Goal: Transaction & Acquisition: Purchase product/service

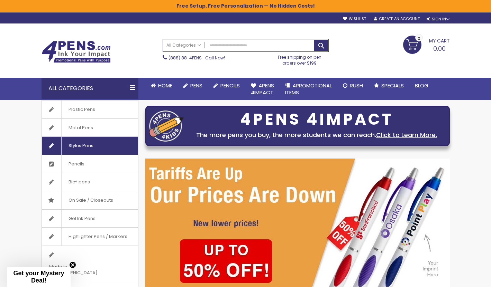
click at [81, 148] on span "Stylus Pens" at bounding box center [80, 146] width 39 height 18
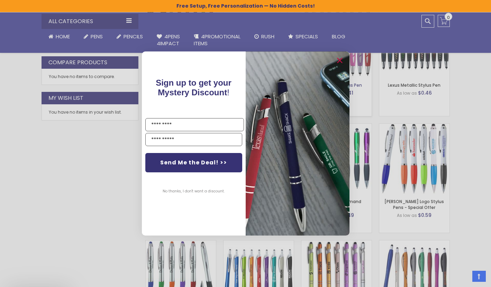
scroll to position [447, 0]
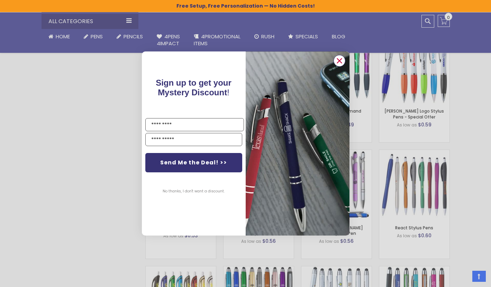
click at [338, 64] on circle "Close dialog" at bounding box center [339, 61] width 10 height 10
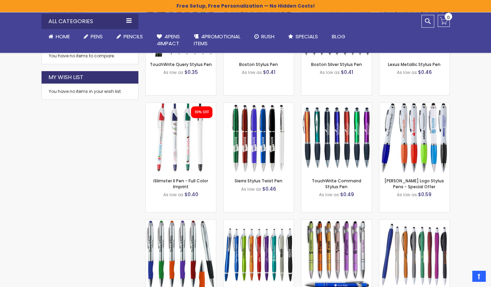
scroll to position [378, 0]
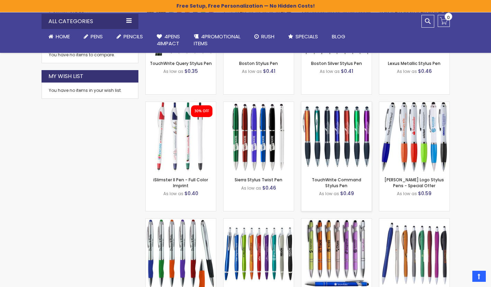
click at [328, 153] on img at bounding box center [336, 137] width 70 height 70
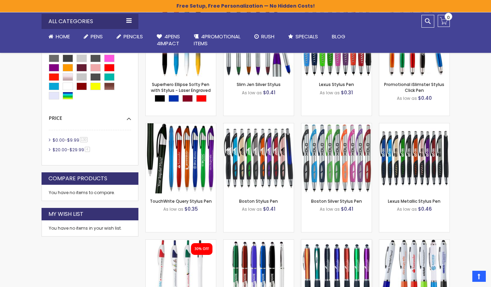
scroll to position [240, 0]
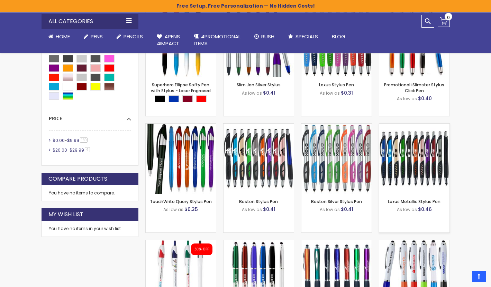
click at [400, 151] on img at bounding box center [414, 159] width 70 height 70
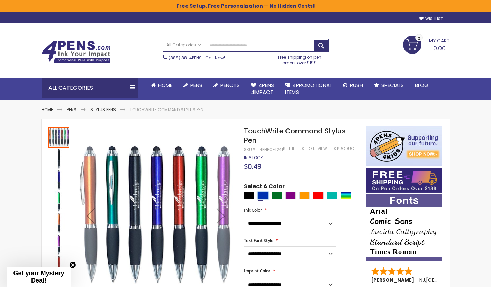
click at [263, 195] on div "Blue" at bounding box center [263, 195] width 10 height 7
type input "****"
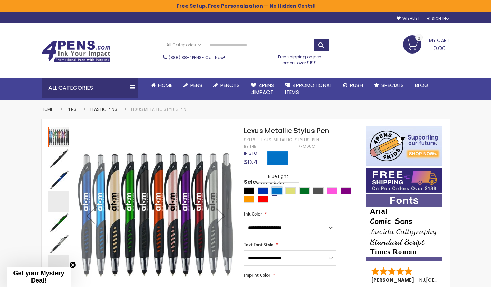
click at [279, 190] on div "Blue Light" at bounding box center [276, 190] width 10 height 7
type input "****"
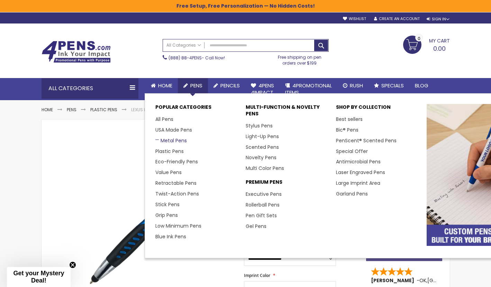
click at [169, 140] on link "Metal Pens" at bounding box center [170, 140] width 31 height 7
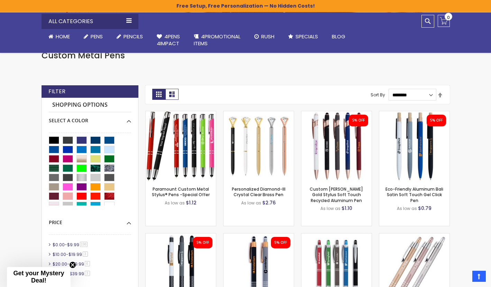
scroll to position [130, 0]
click at [80, 150] on div "Blue Light" at bounding box center [81, 150] width 10 height 8
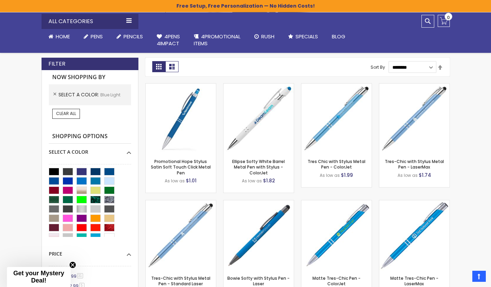
scroll to position [158, 0]
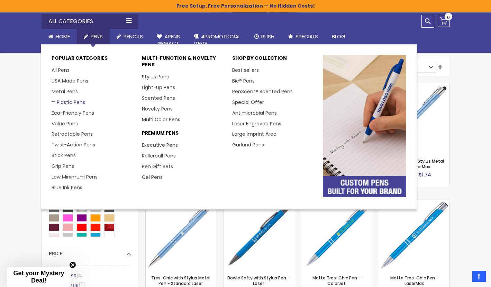
click at [68, 101] on link "Plastic Pens" at bounding box center [69, 102] width 34 height 7
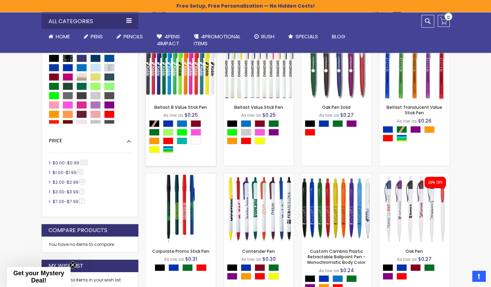
scroll to position [145, 0]
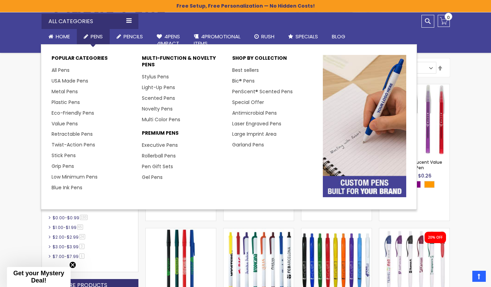
click at [91, 37] on span "Pens" at bounding box center [97, 36] width 12 height 7
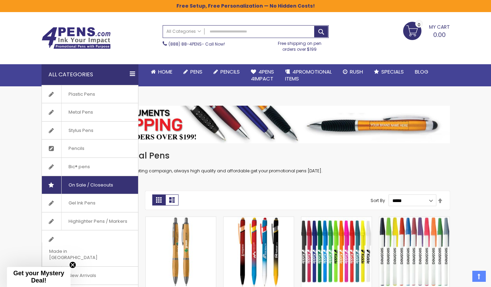
scroll to position [13, 0]
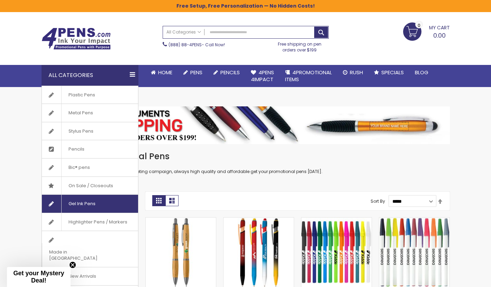
click at [82, 205] on span "Gel Ink Pens" at bounding box center [81, 204] width 41 height 18
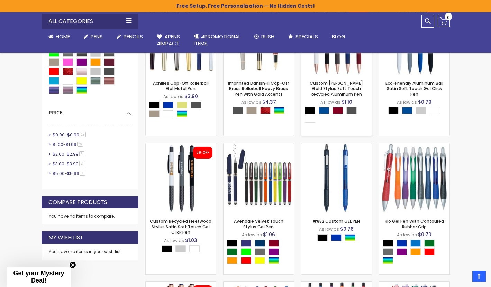
scroll to position [226, 0]
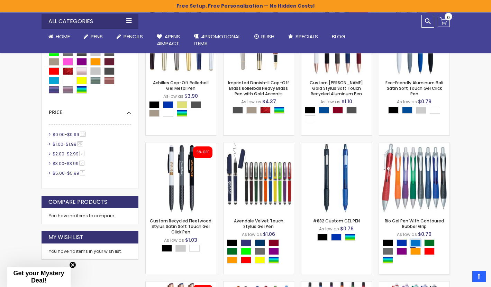
click at [416, 242] on div "Blue Light" at bounding box center [415, 243] width 10 height 7
type input "****"
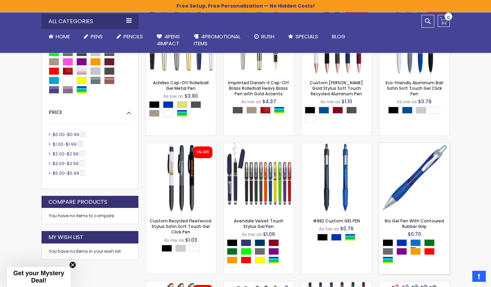
click at [409, 196] on div "- *** + Add to Cart ****" at bounding box center [414, 202] width 70 height 12
click at [400, 189] on img at bounding box center [414, 178] width 70 height 70
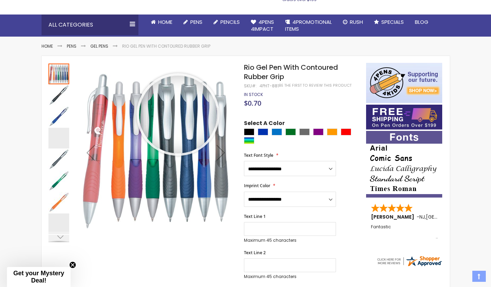
scroll to position [65, 0]
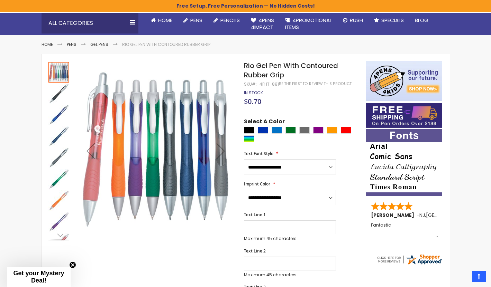
click at [59, 124] on img "Rio Gel Pen With Contoured Rubber Grip" at bounding box center [58, 115] width 21 height 21
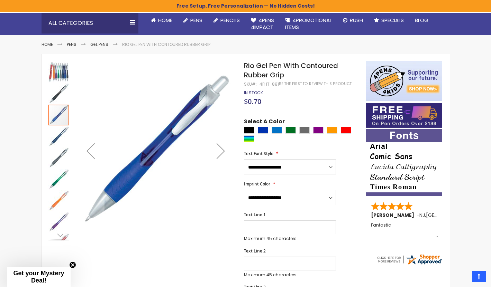
click at [60, 135] on img "Rio Gel Pen With Contoured Rubber Grip" at bounding box center [58, 136] width 21 height 21
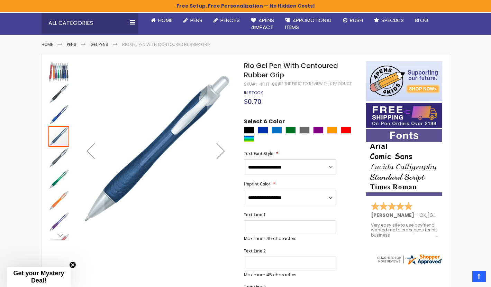
click at [61, 152] on img "Rio Gel Pen With Contoured Rubber Grip" at bounding box center [58, 158] width 21 height 21
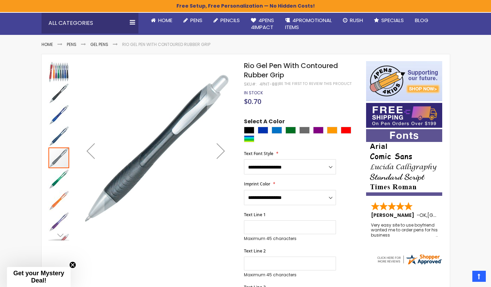
click at [60, 78] on img "Rio Gel Pen With Contoured Rubber Grip" at bounding box center [58, 72] width 21 height 21
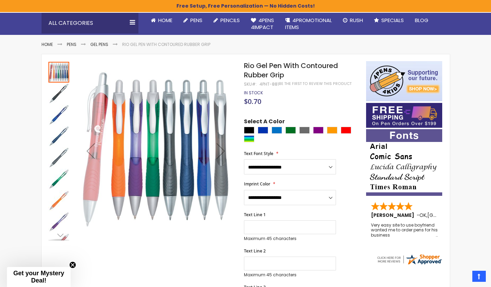
click at [97, 131] on div "Previous" at bounding box center [91, 150] width 28 height 179
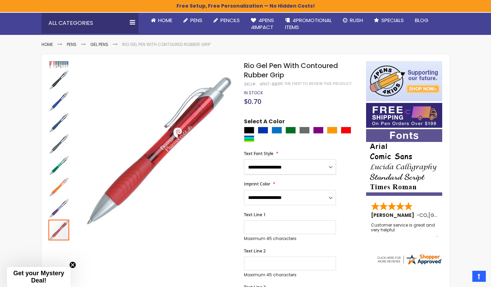
click at [279, 169] on select "**********" at bounding box center [290, 166] width 92 height 15
